Goal: Task Accomplishment & Management: Complete application form

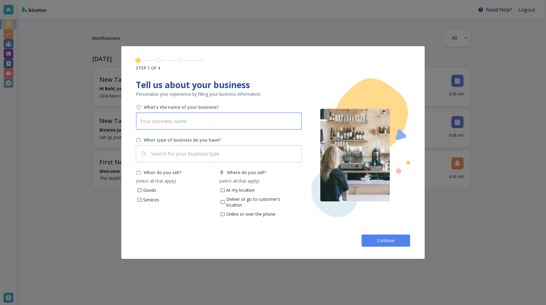
click at [187, 126] on input "text" at bounding box center [219, 121] width 166 height 17
type input "Bold V2"
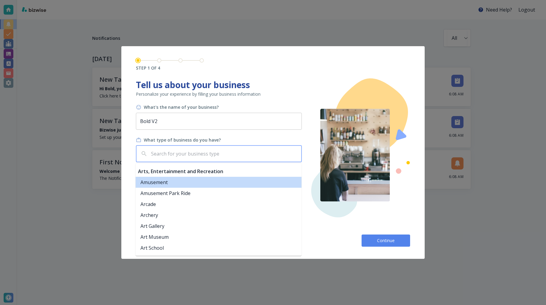
click at [188, 152] on input "text" at bounding box center [224, 154] width 149 height 12
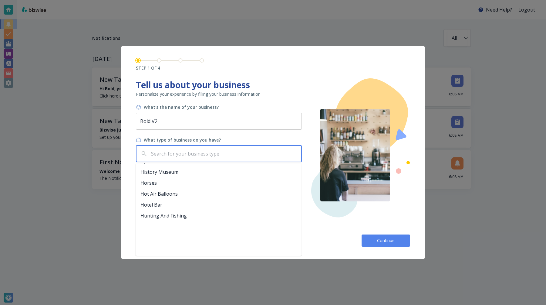
scroll to position [694, 0]
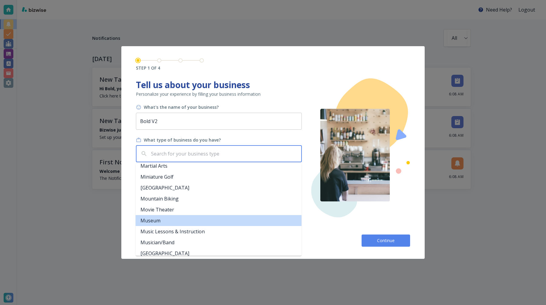
click at [182, 222] on li "Museum" at bounding box center [219, 220] width 166 height 11
type input "Museum"
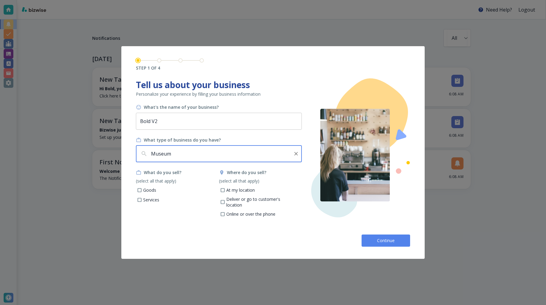
click at [221, 189] on input "At my location" at bounding box center [222, 190] width 5 height 5
checkbox input "true"
click at [146, 188] on p "Goods" at bounding box center [149, 190] width 13 height 6
click at [142, 188] on input "Goods" at bounding box center [139, 190] width 5 height 5
checkbox input "true"
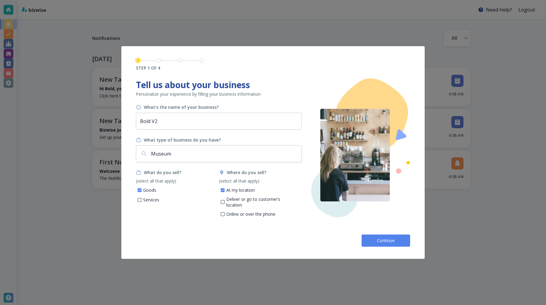
click at [381, 232] on div "Continue" at bounding box center [273, 237] width 274 height 17
click at [384, 239] on span "Continue" at bounding box center [385, 240] width 19 height 6
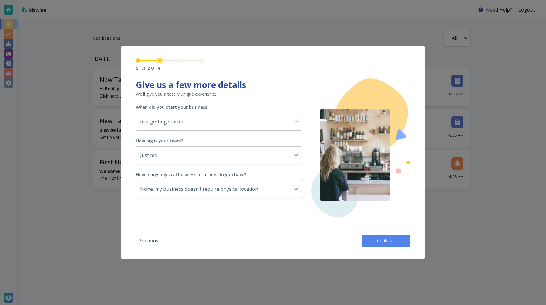
click at [383, 236] on button "Continue" at bounding box center [386, 240] width 49 height 12
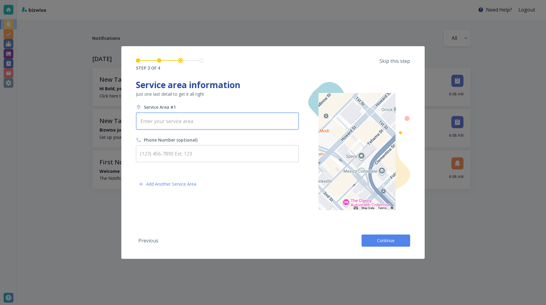
click at [223, 121] on input "text" at bounding box center [217, 121] width 157 height 12
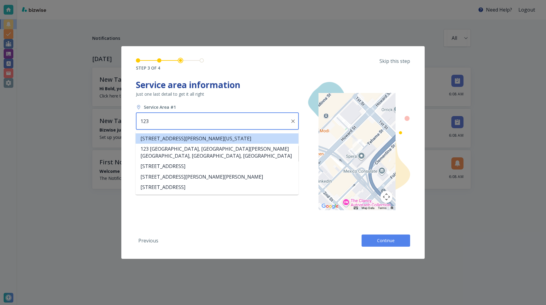
click at [191, 136] on li "123 William Street, New York, NY, USA" at bounding box center [217, 138] width 163 height 10
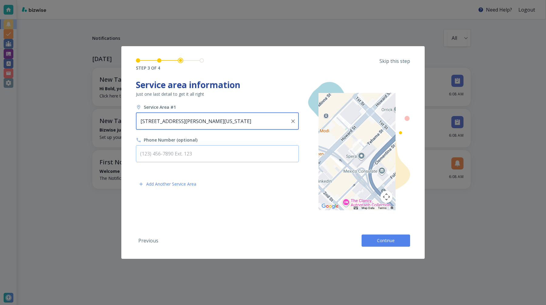
type input "123 William Street, New York, NY, USA"
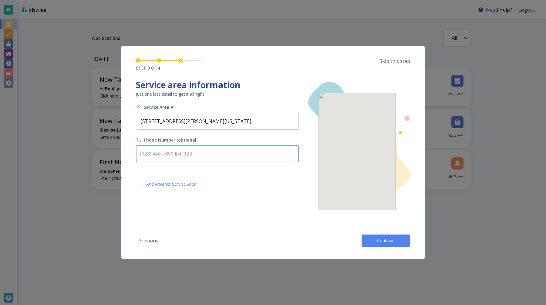
click at [186, 153] on input "text" at bounding box center [217, 153] width 163 height 17
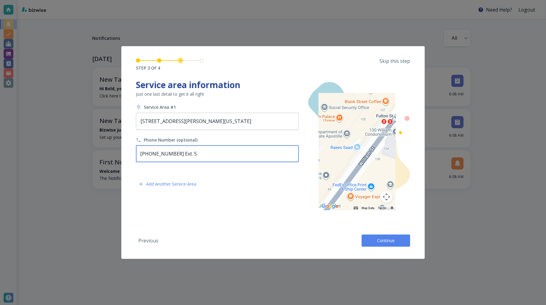
type input "(454) 543-4334 Ext. 5"
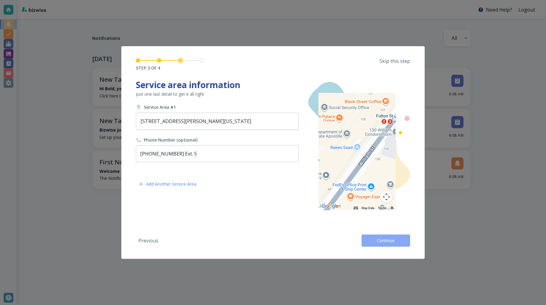
click at [374, 242] on button "Continue" at bounding box center [386, 240] width 49 height 12
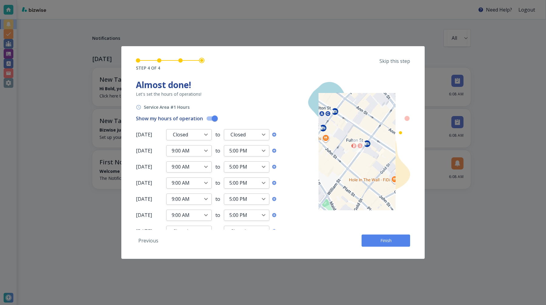
click at [374, 242] on button "Finish" at bounding box center [386, 240] width 49 height 12
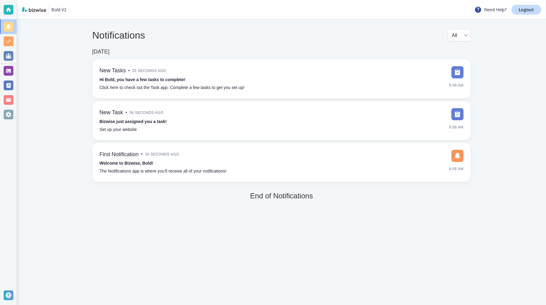
click at [4, 66] on div at bounding box center [9, 71] width 10 height 10
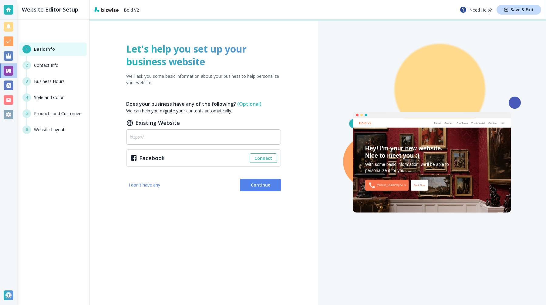
click at [250, 181] on button "Continue" at bounding box center [260, 185] width 41 height 12
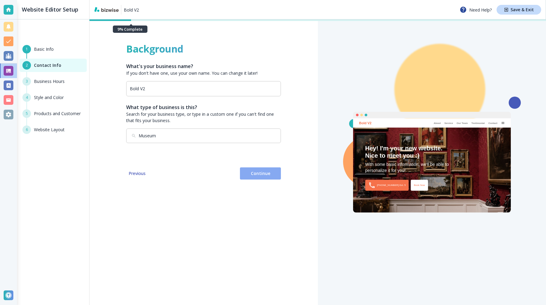
click at [254, 167] on button "Continue" at bounding box center [260, 173] width 41 height 12
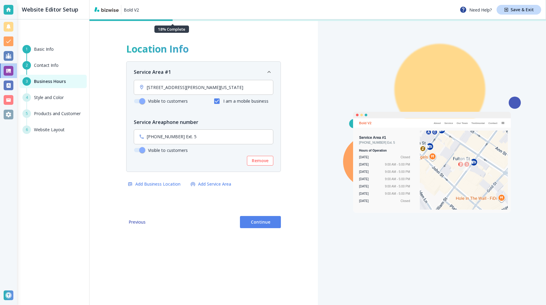
click at [259, 220] on span "Continue" at bounding box center [260, 222] width 31 height 6
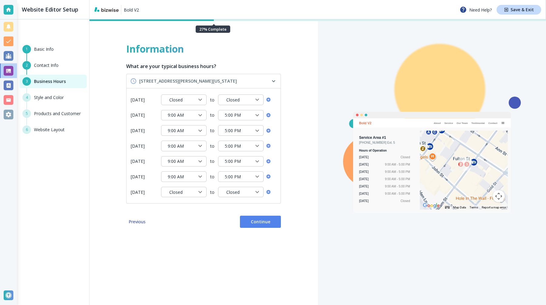
click at [259, 220] on span "Continue" at bounding box center [260, 221] width 31 height 6
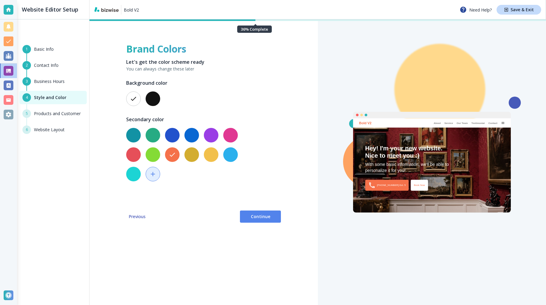
click at [259, 220] on button "Continue" at bounding box center [260, 216] width 41 height 12
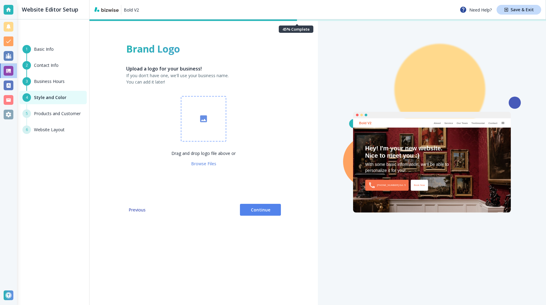
click at [212, 116] on button "button" at bounding box center [204, 119] width 46 height 46
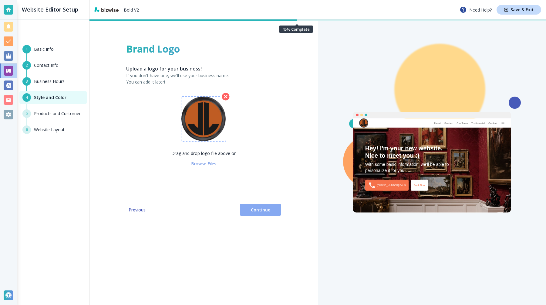
click at [262, 208] on span "Continue" at bounding box center [260, 210] width 31 height 6
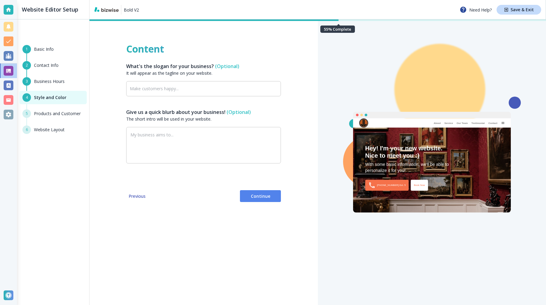
click at [258, 196] on span "Continue" at bounding box center [260, 196] width 31 height 6
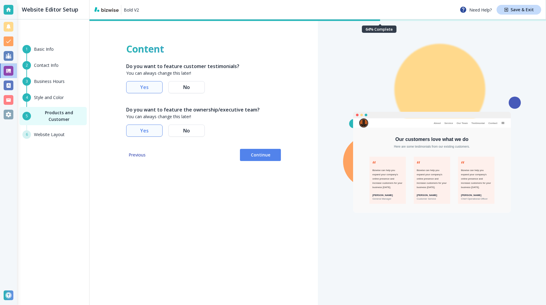
click at [253, 157] on span "Continue" at bounding box center [260, 155] width 31 height 6
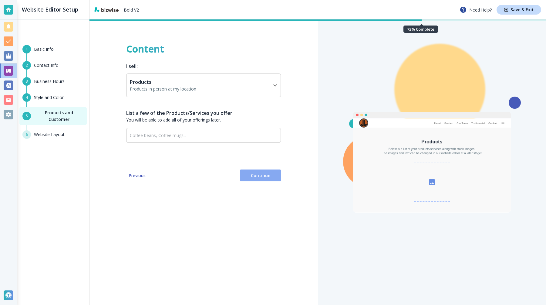
click at [256, 178] on span "Continue" at bounding box center [260, 175] width 31 height 6
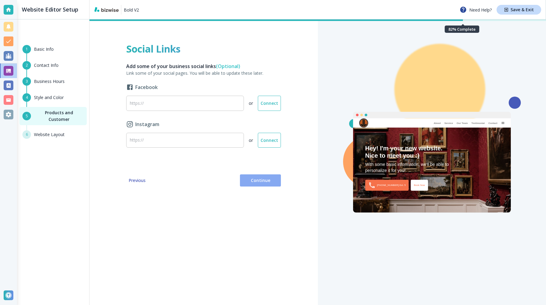
click at [256, 184] on button "Continue" at bounding box center [260, 180] width 41 height 12
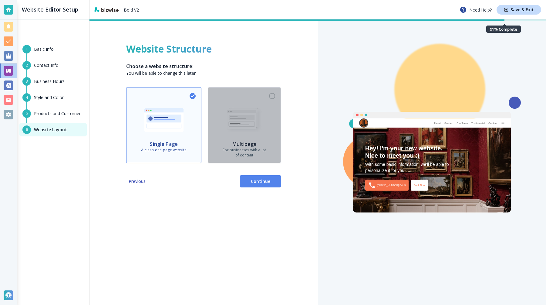
click at [238, 144] on h6 "Multipage" at bounding box center [244, 143] width 43 height 7
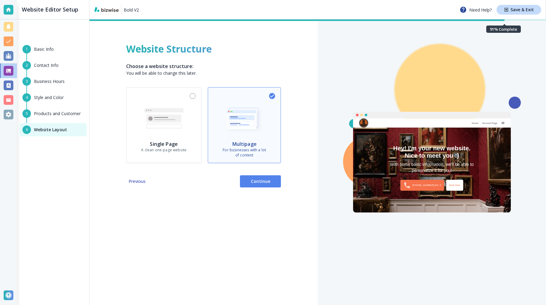
click at [258, 184] on span "Continue" at bounding box center [260, 181] width 31 height 6
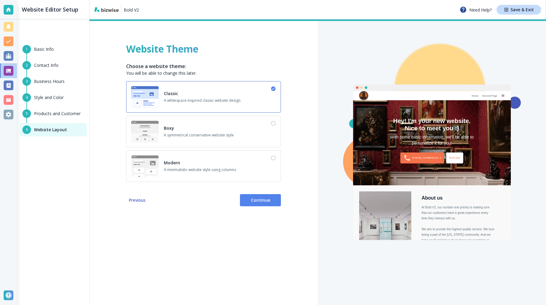
click at [256, 206] on div "Website Theme Choose a website theme: You will be able to change this later. Cl…" at bounding box center [204, 161] width 228 height 285
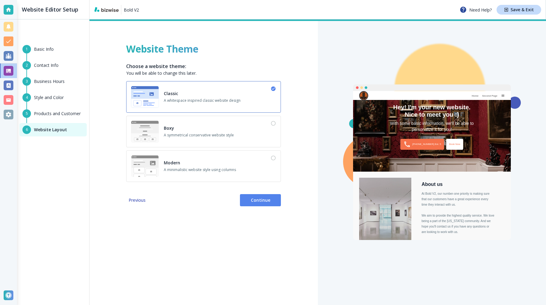
scroll to position [19, 0]
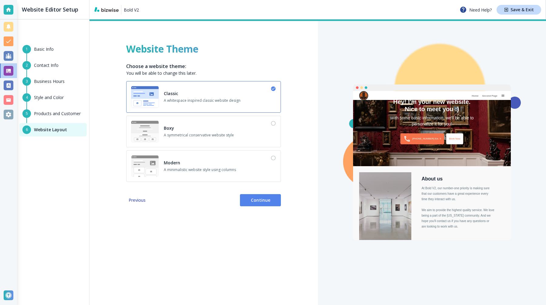
click at [255, 200] on span "Continue" at bounding box center [260, 200] width 31 height 6
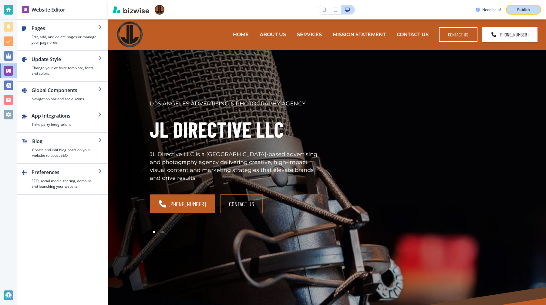
click at [517, 11] on p "Publish" at bounding box center [523, 9] width 13 height 5
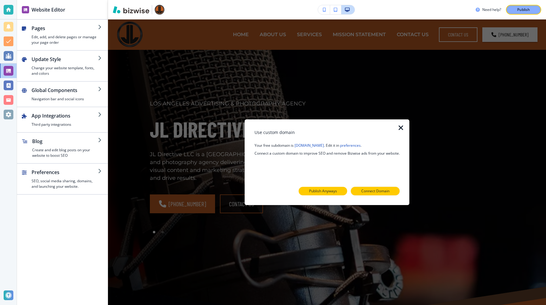
click at [327, 190] on p "Publish Anyways" at bounding box center [323, 190] width 28 height 5
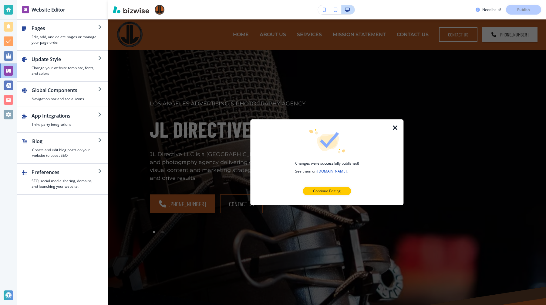
click at [393, 128] on icon "button" at bounding box center [395, 127] width 7 height 7
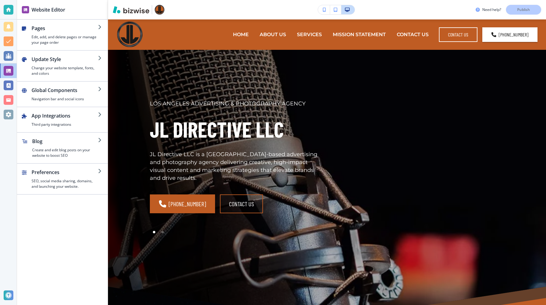
click at [2, 114] on div at bounding box center [8, 114] width 17 height 15
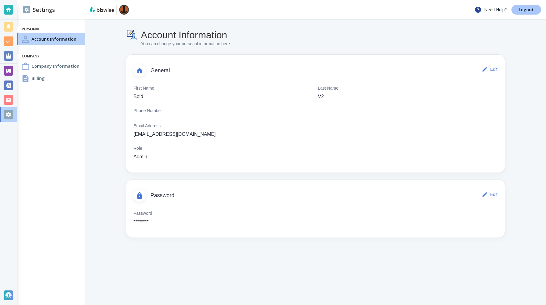
click at [519, 8] on link "Logout" at bounding box center [527, 10] width 30 height 10
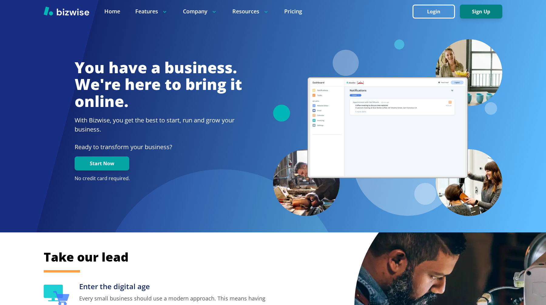
click at [473, 11] on button "Sign Up" at bounding box center [481, 12] width 42 height 14
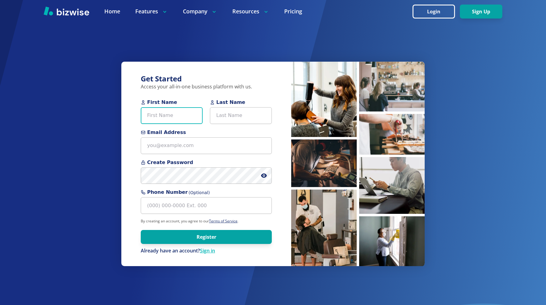
click at [176, 119] on input "First Name" at bounding box center [172, 115] width 62 height 17
type input "Bold"
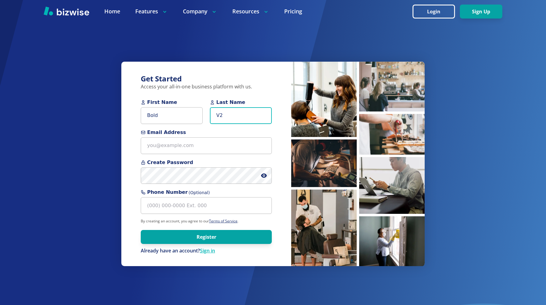
type input "V2"
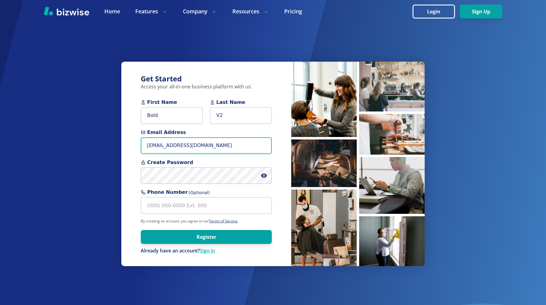
type input "[EMAIL_ADDRESS][DOMAIN_NAME]"
click at [172, 251] on p "Already have an account? Sign in" at bounding box center [206, 250] width 131 height 7
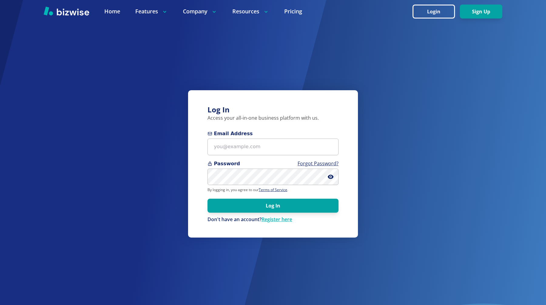
click at [170, 245] on div "Log In Access your all-in-one business platform with us. Email Address Password…" at bounding box center [273, 152] width 546 height 305
click at [276, 220] on link "Register here" at bounding box center [277, 219] width 31 height 7
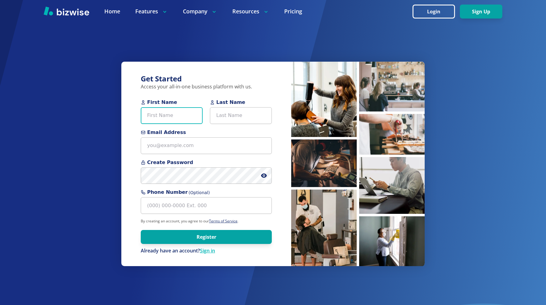
click at [174, 118] on input "First Name" at bounding box center [172, 115] width 62 height 17
click at [157, 111] on input "First Name" at bounding box center [172, 115] width 62 height 17
type input "Bold"
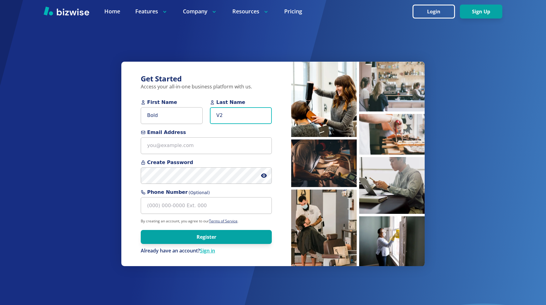
type input "V2"
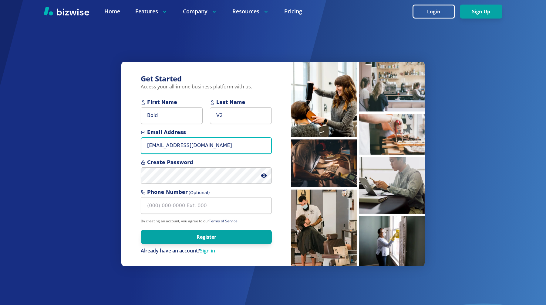
type input "[EMAIL_ADDRESS][DOMAIN_NAME]"
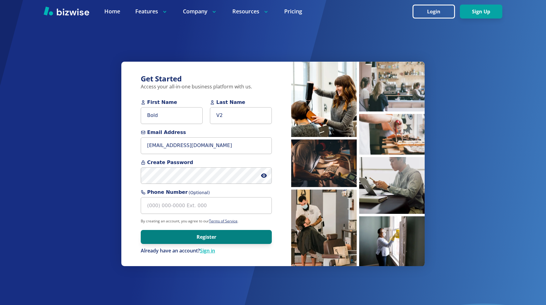
click at [157, 234] on button "Register" at bounding box center [206, 237] width 131 height 14
